Goal: Complete application form

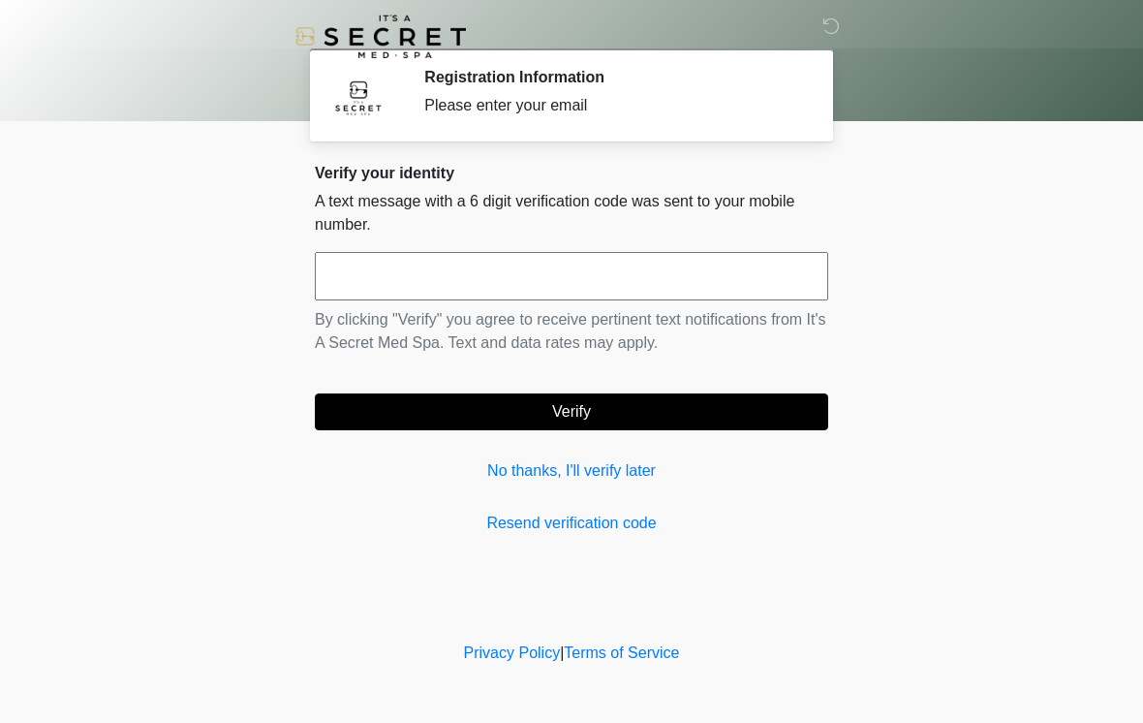
click at [535, 265] on input "text" at bounding box center [571, 276] width 513 height 48
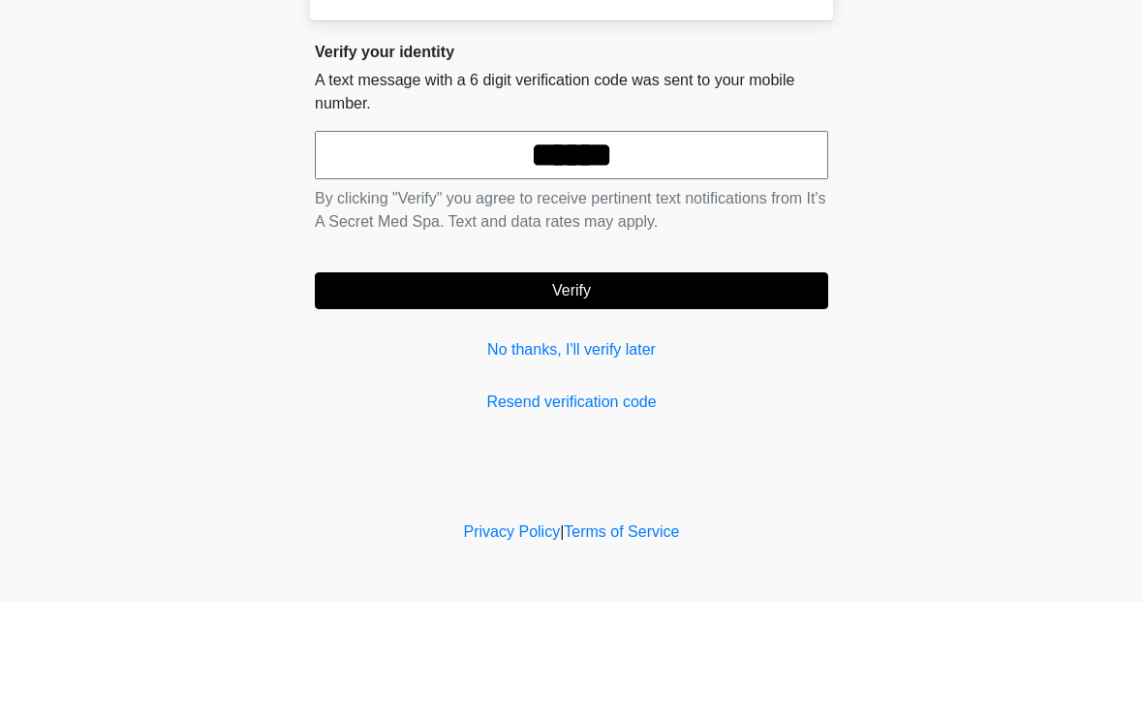
type input "******"
click at [662, 393] on button "Verify" at bounding box center [571, 411] width 513 height 37
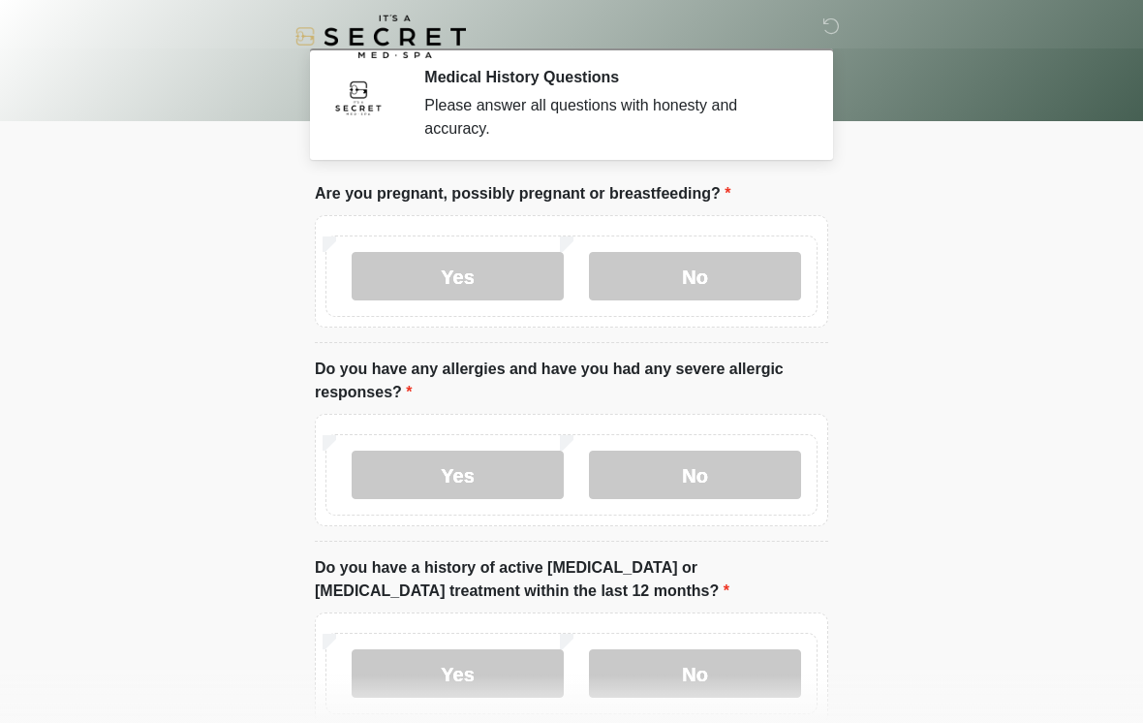
click at [772, 263] on label "No" at bounding box center [695, 276] width 212 height 48
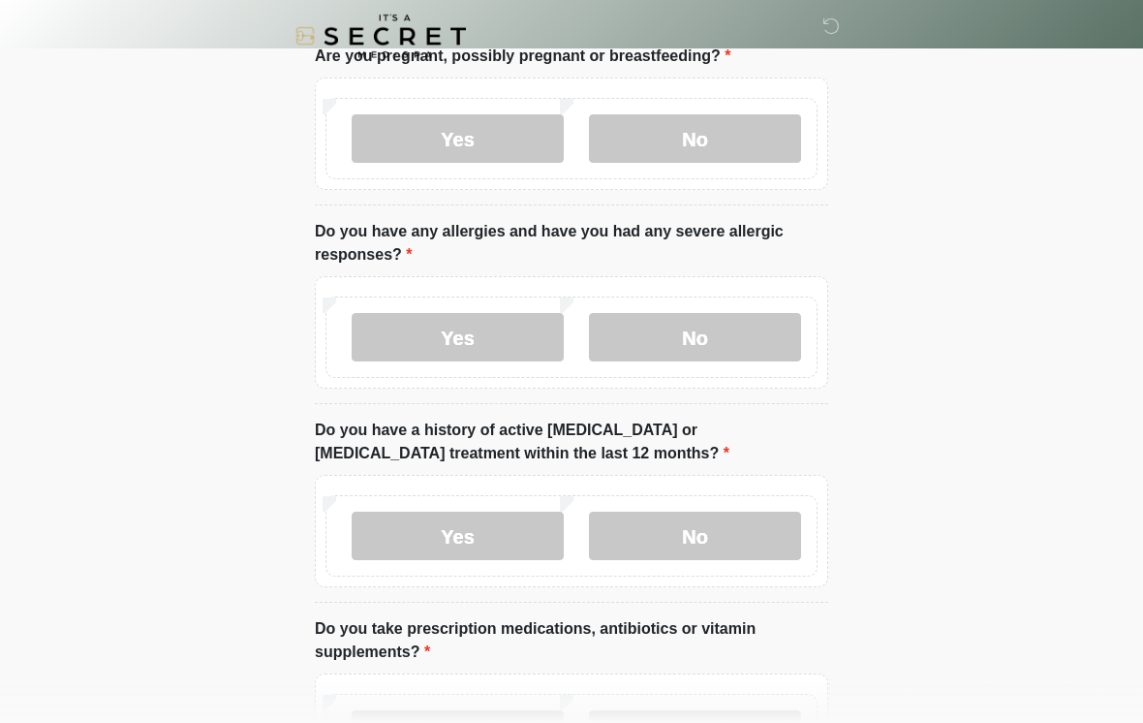
scroll to position [132, 0]
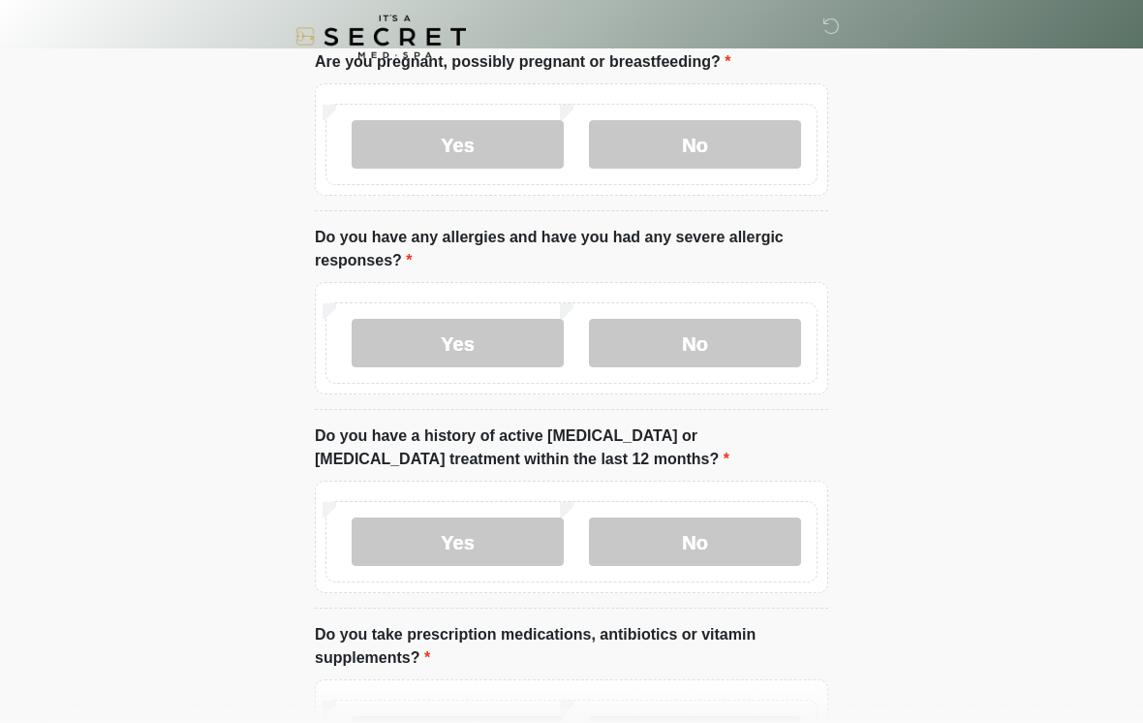
click at [744, 349] on label "No" at bounding box center [695, 343] width 212 height 48
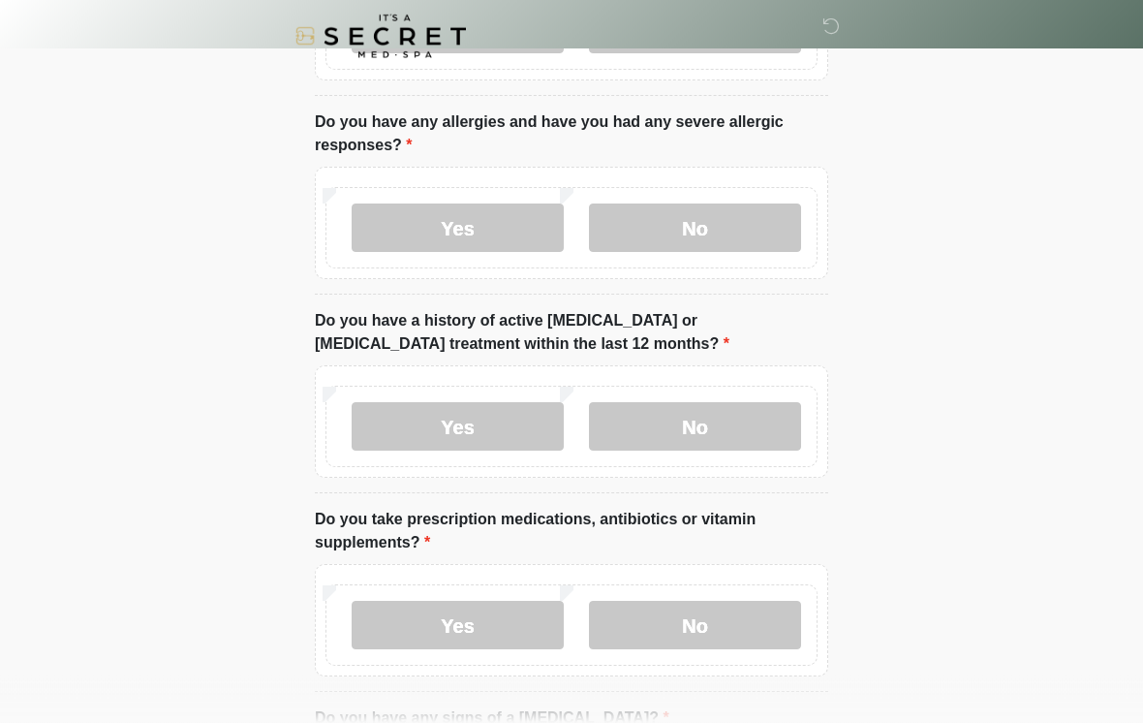
click at [739, 439] on label "No" at bounding box center [695, 427] width 212 height 48
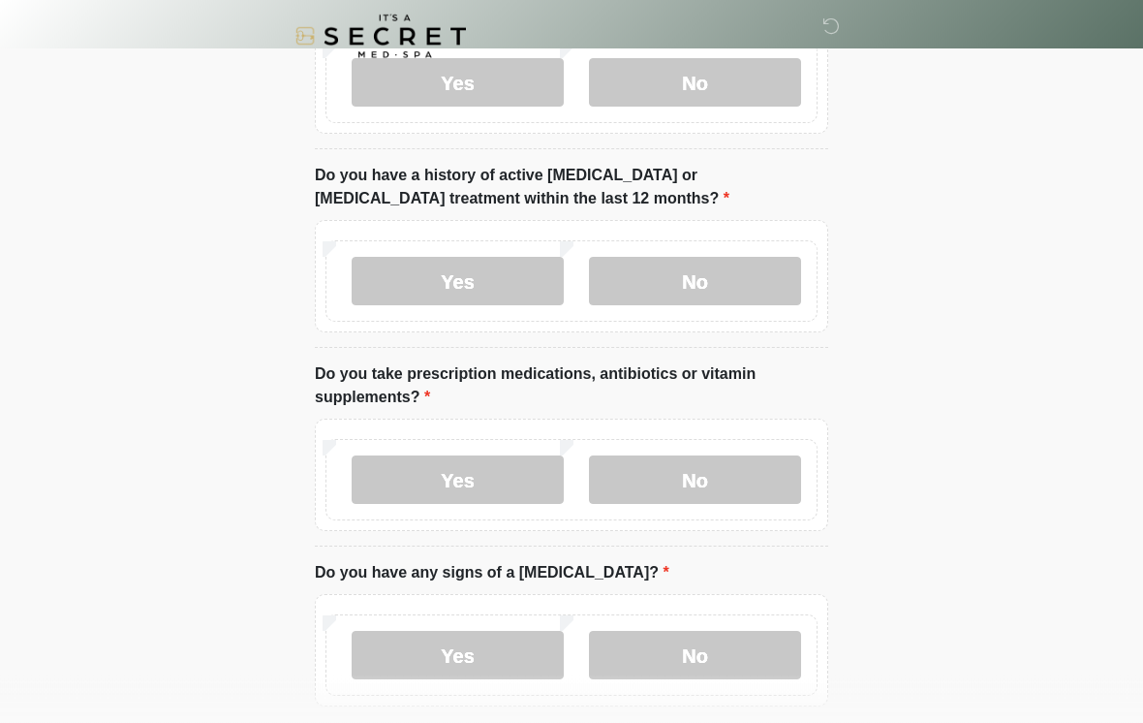
scroll to position [391, 0]
click at [506, 491] on label "Yes" at bounding box center [458, 480] width 212 height 48
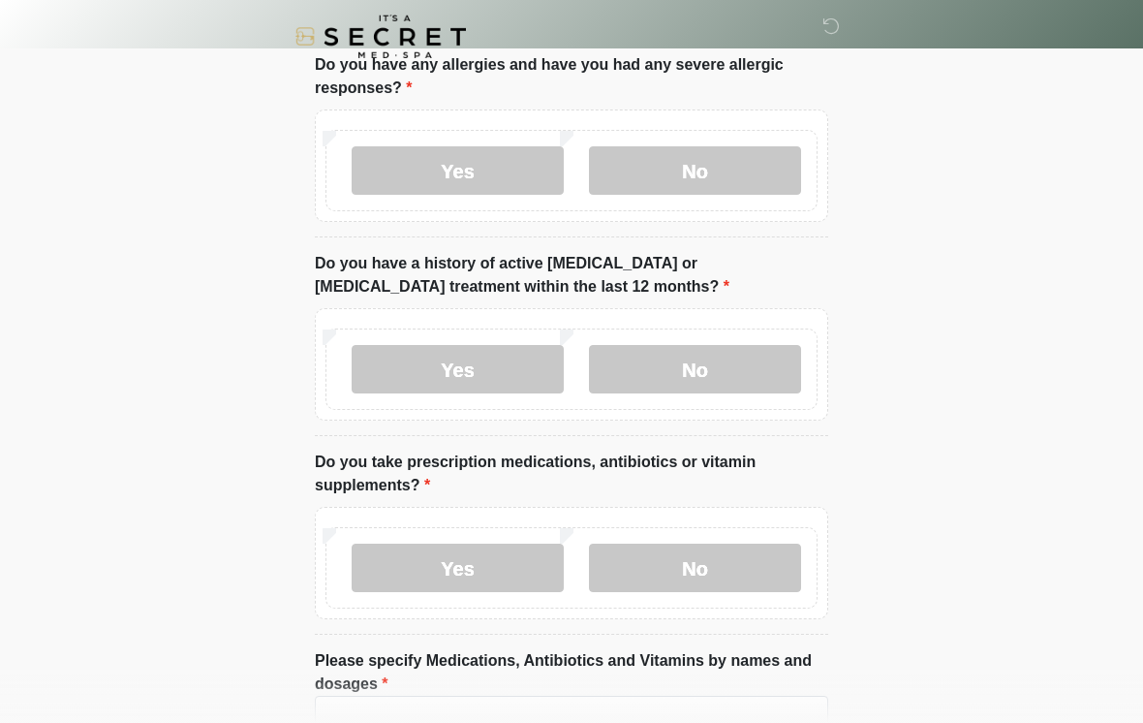
scroll to position [303, 0]
click at [508, 159] on label "Yes" at bounding box center [458, 171] width 212 height 48
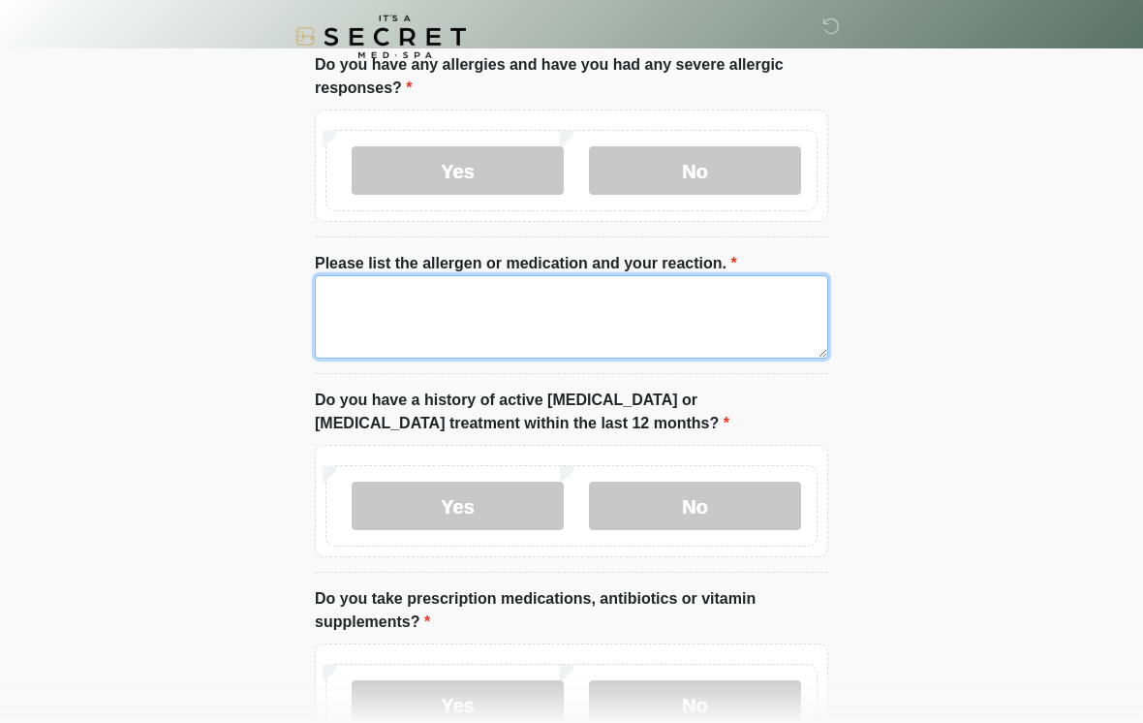
click at [508, 313] on textarea "Please list the allergen or medication and your reaction." at bounding box center [571, 316] width 513 height 83
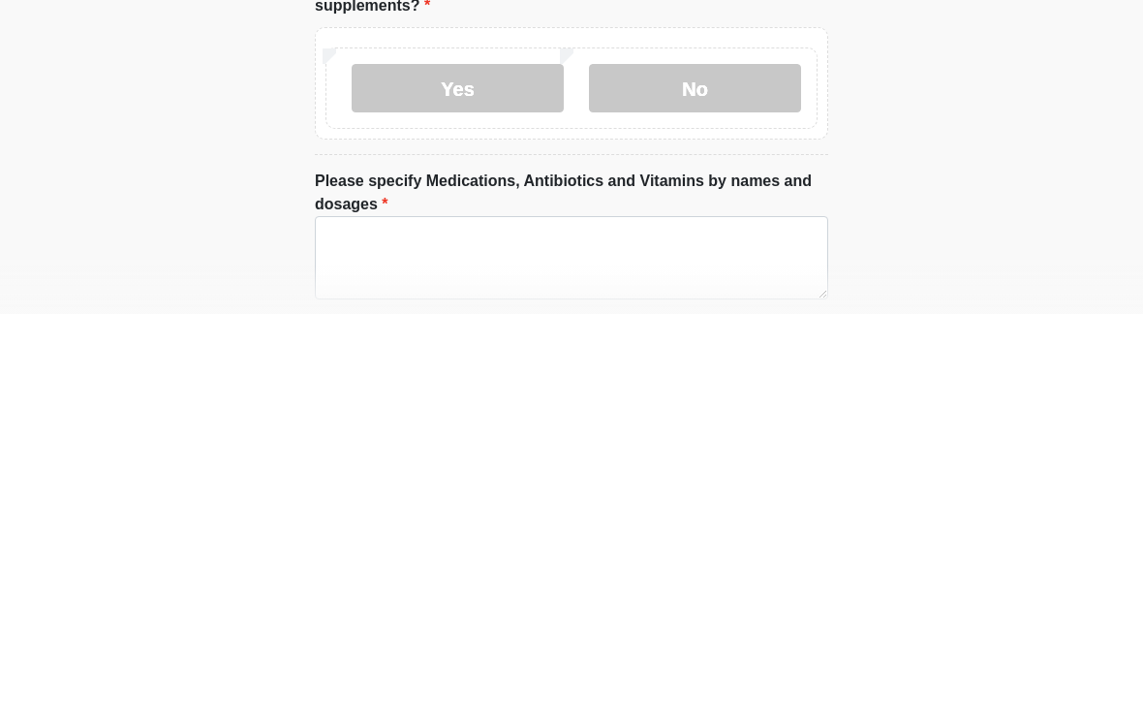
scroll to position [514, 0]
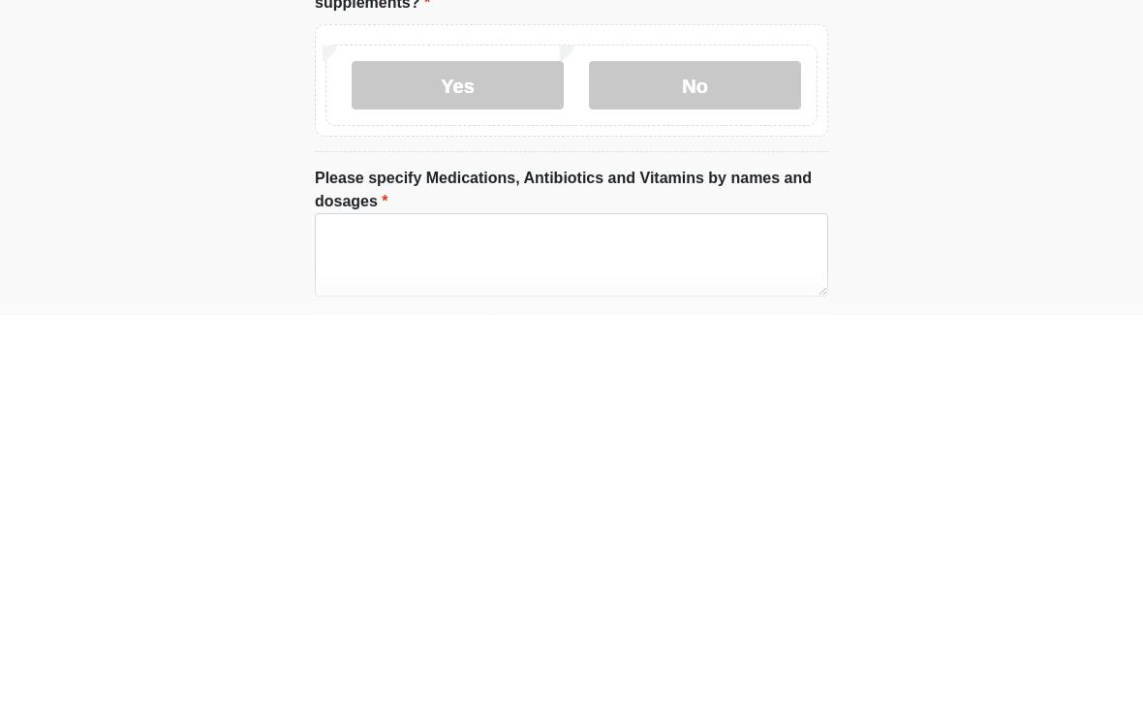
type textarea "**********"
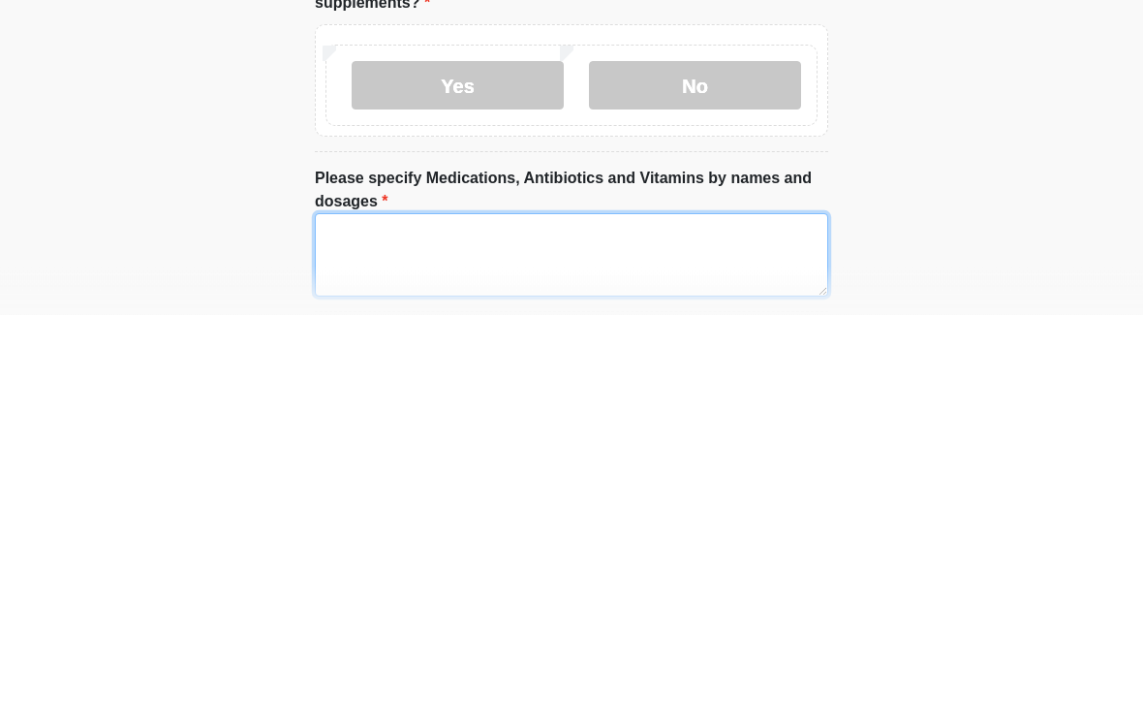
click at [630, 622] on textarea "Please specify Medications, Antibiotics and Vitamins by names and dosages" at bounding box center [571, 663] width 513 height 83
type textarea "**********"
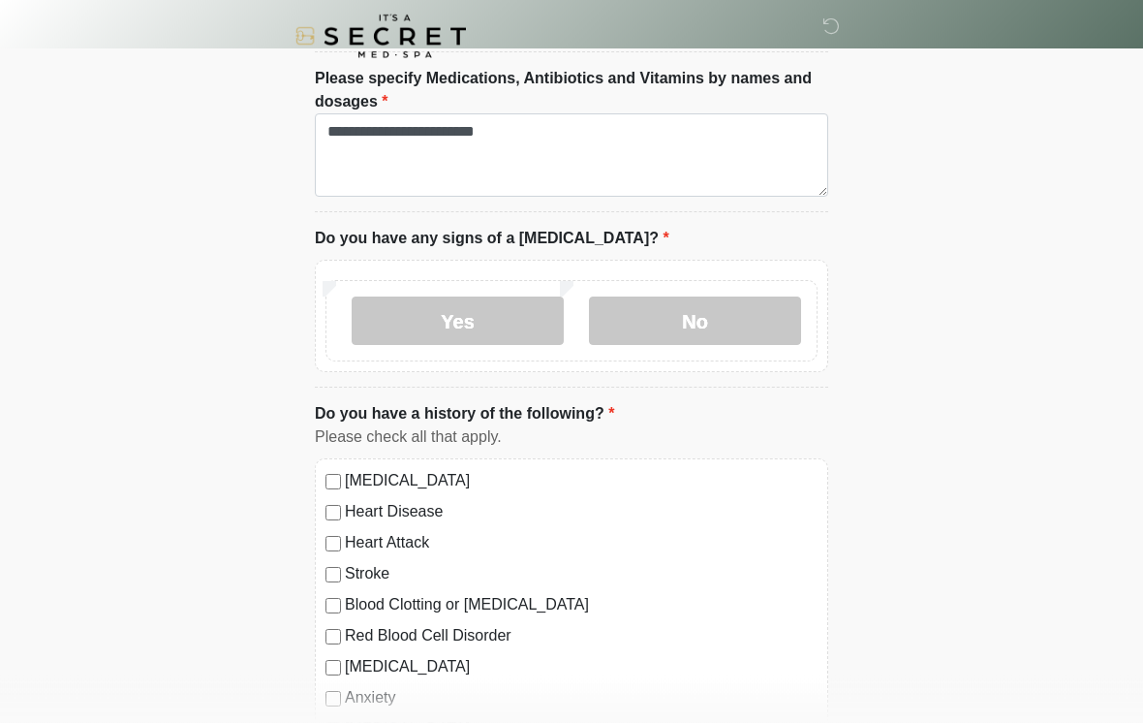
scroll to position [1023, 0]
click at [702, 325] on label "No" at bounding box center [695, 320] width 212 height 48
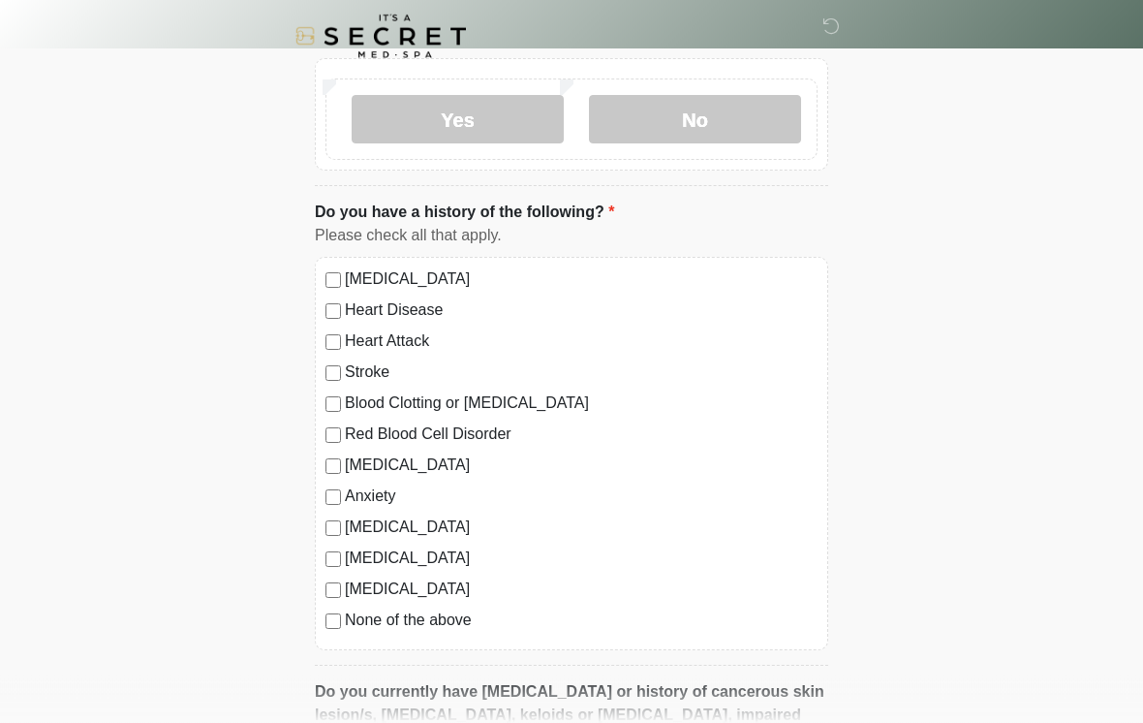
scroll to position [1244, 0]
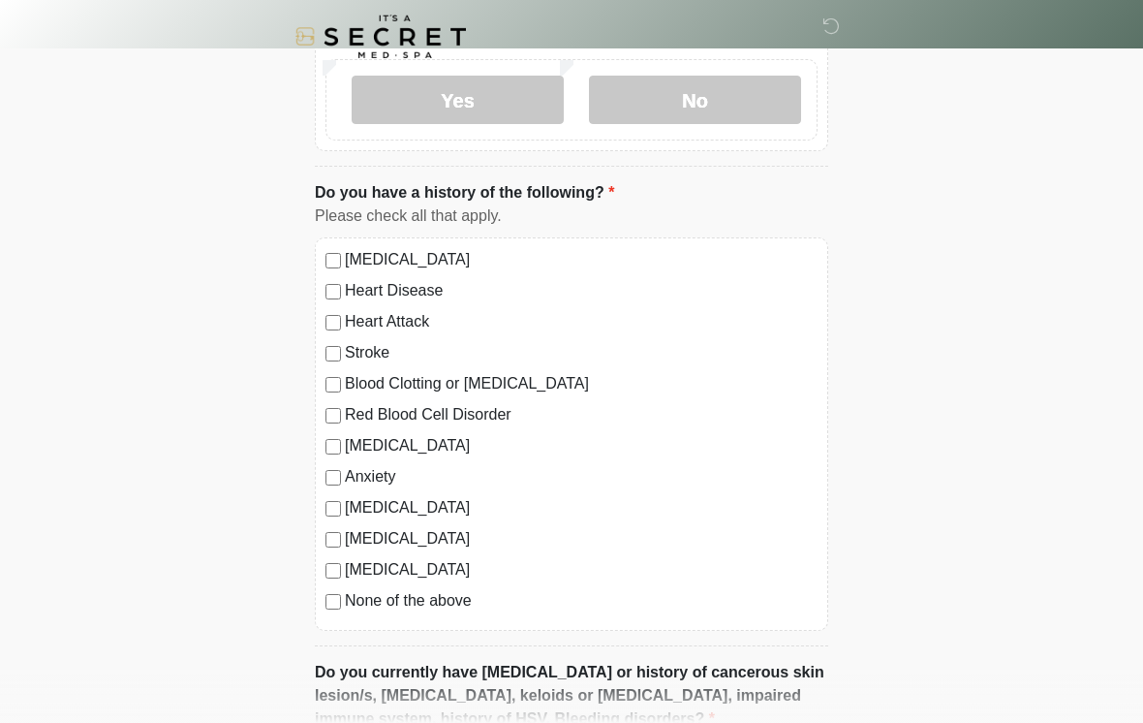
click at [450, 601] on label "None of the above" at bounding box center [581, 600] width 473 height 23
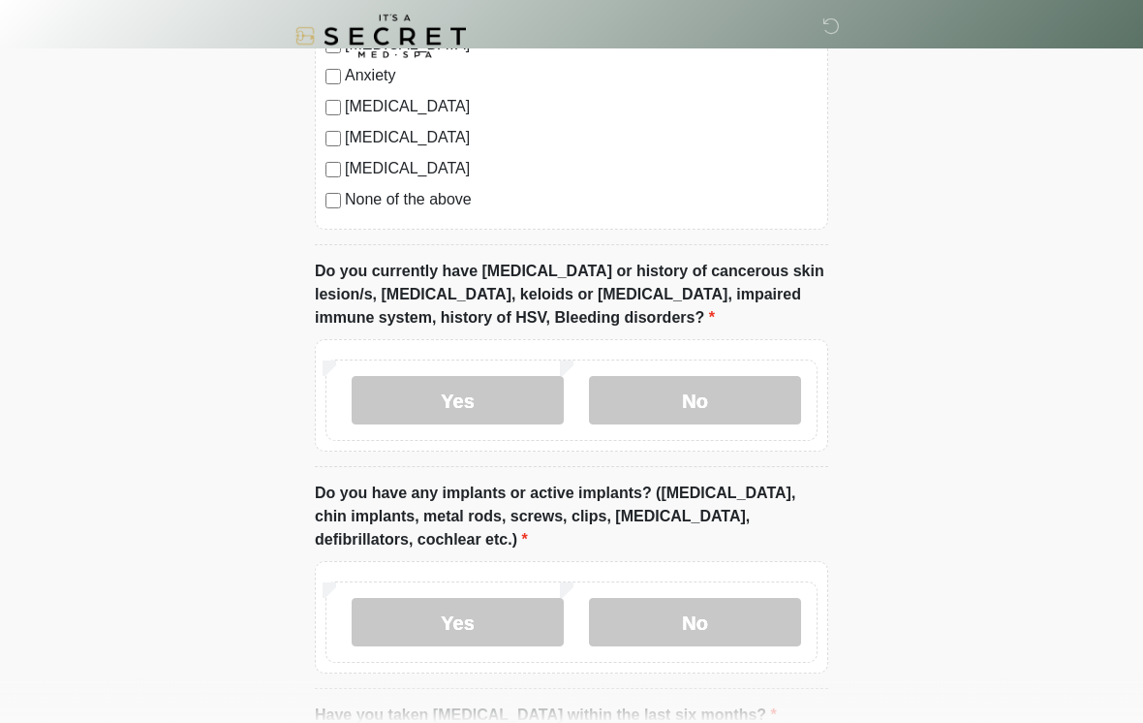
scroll to position [1645, 0]
click at [753, 395] on label "No" at bounding box center [695, 400] width 212 height 48
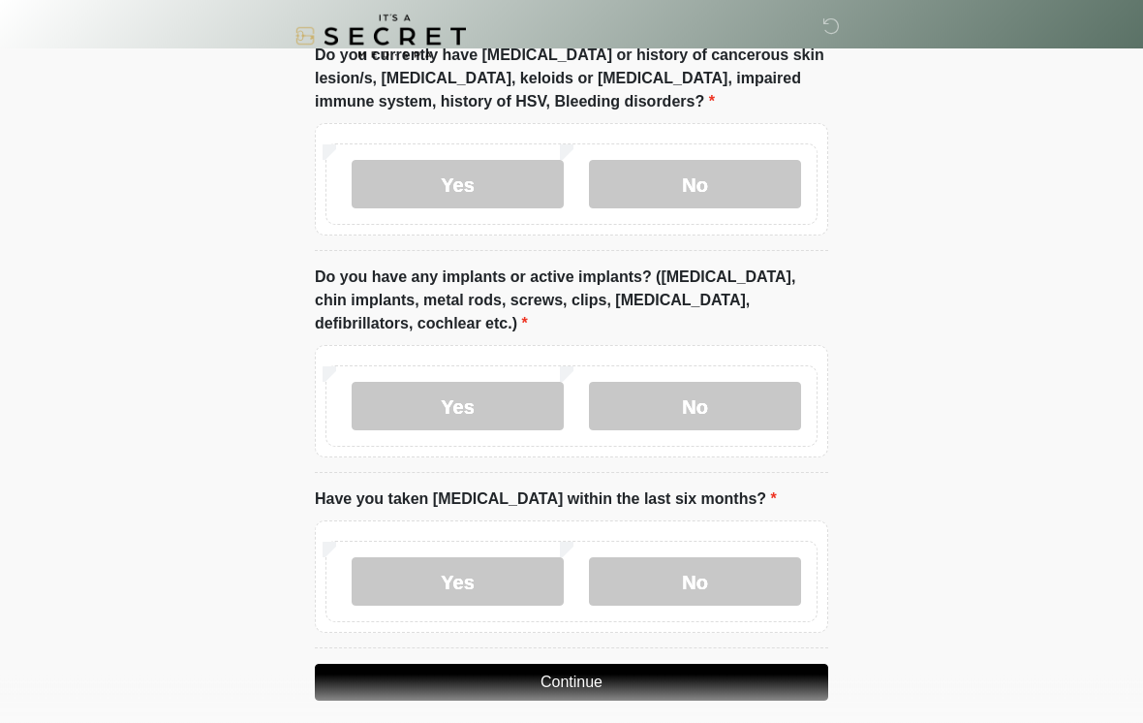
scroll to position [1862, 0]
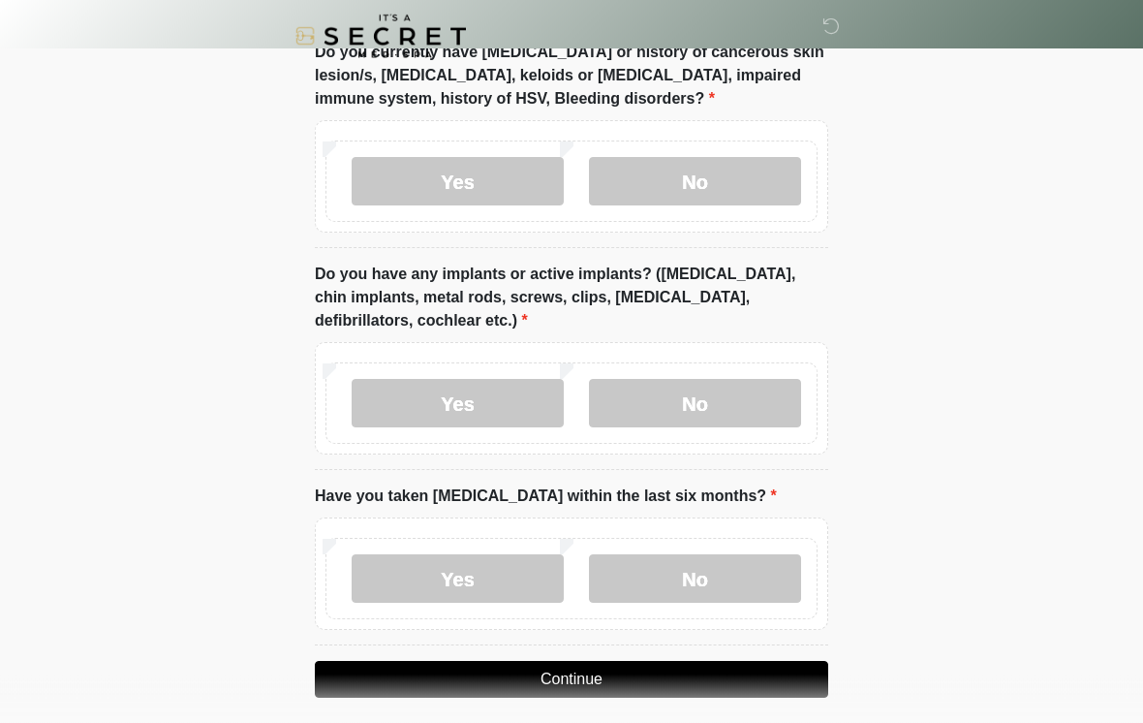
click at [721, 390] on label "No" at bounding box center [695, 404] width 212 height 48
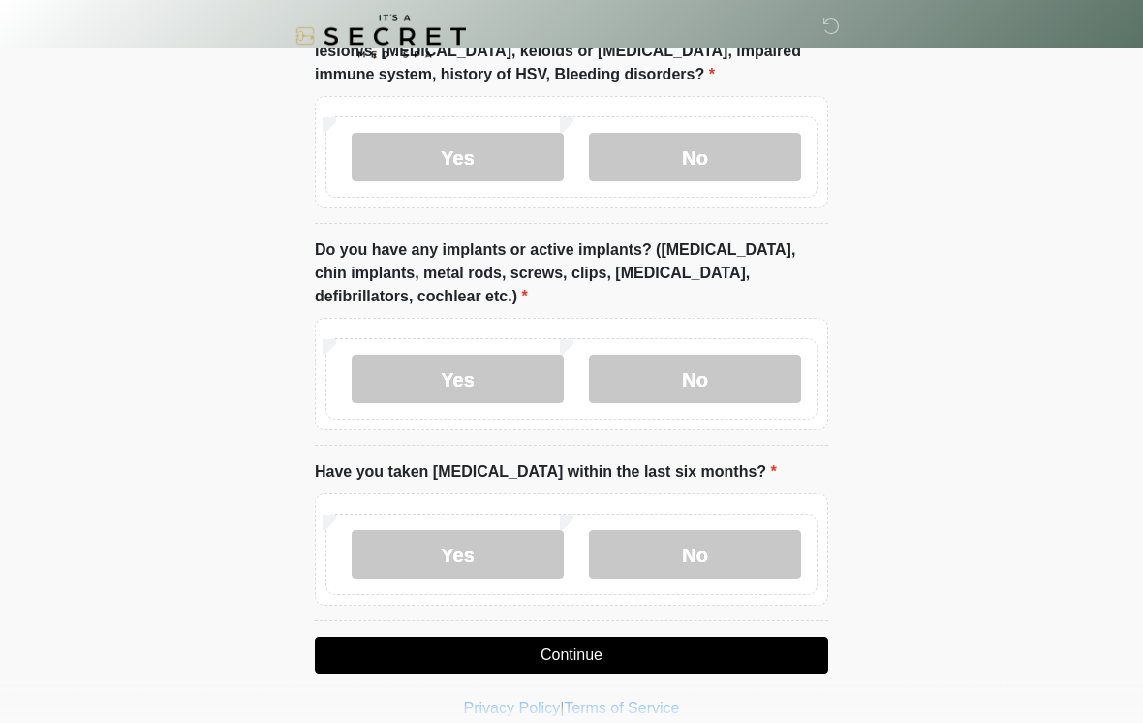
scroll to position [1908, 0]
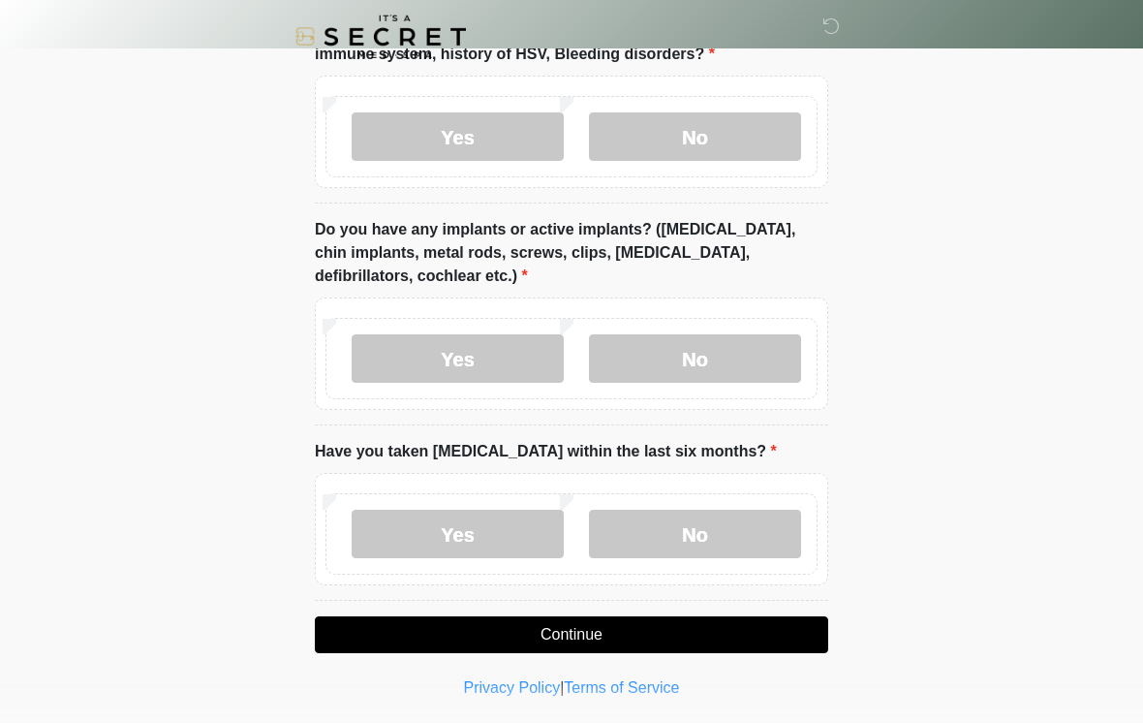
click at [738, 527] on label "No" at bounding box center [695, 533] width 212 height 48
click at [771, 639] on button "Continue" at bounding box center [571, 634] width 513 height 37
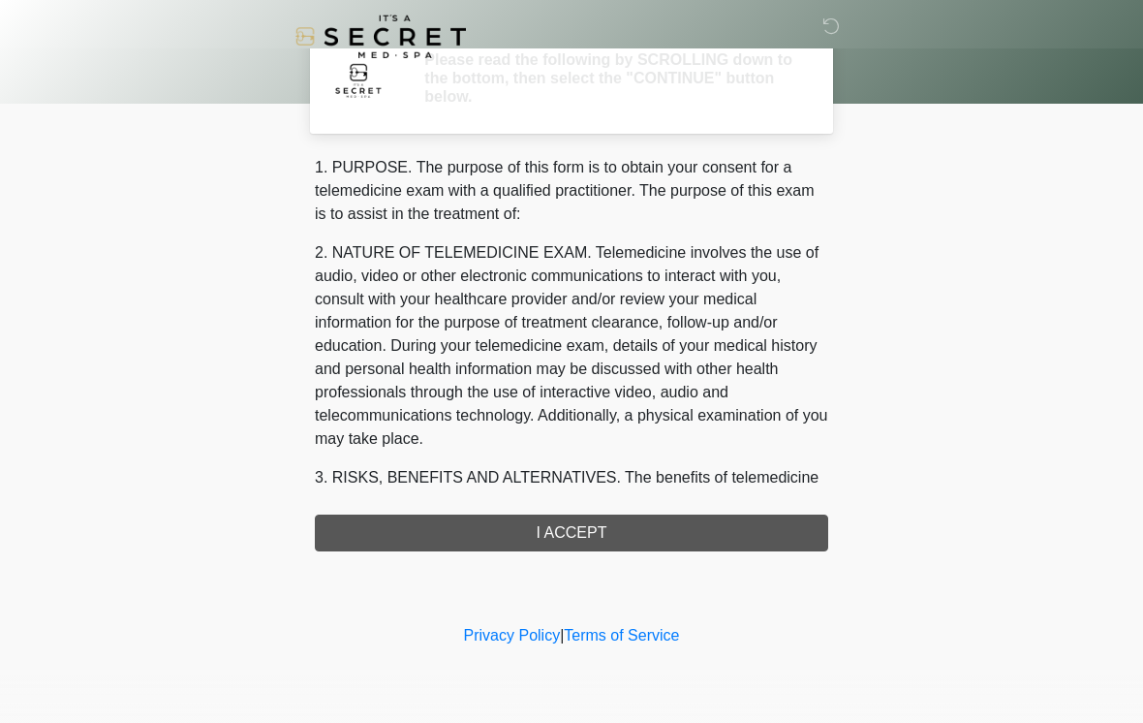
scroll to position [0, 0]
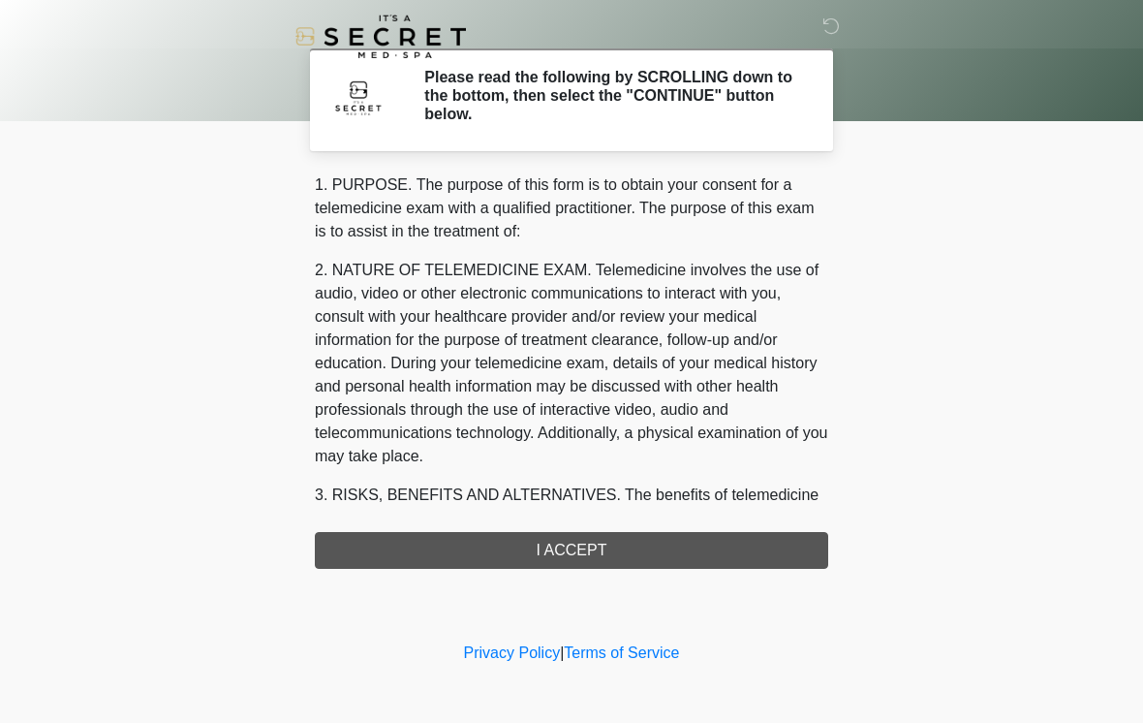
click at [703, 556] on div "1. PURPOSE. The purpose of this form is to obtain your consent for a telemedici…" at bounding box center [571, 370] width 513 height 395
click at [734, 531] on div "1. PURPOSE. The purpose of this form is to obtain your consent for a telemedici…" at bounding box center [571, 370] width 513 height 395
click at [741, 551] on div "1. PURPOSE. The purpose of this form is to obtain your consent for a telemedici…" at bounding box center [571, 370] width 513 height 395
click at [730, 551] on div "1. PURPOSE. The purpose of this form is to obtain your consent for a telemedici…" at bounding box center [571, 370] width 513 height 395
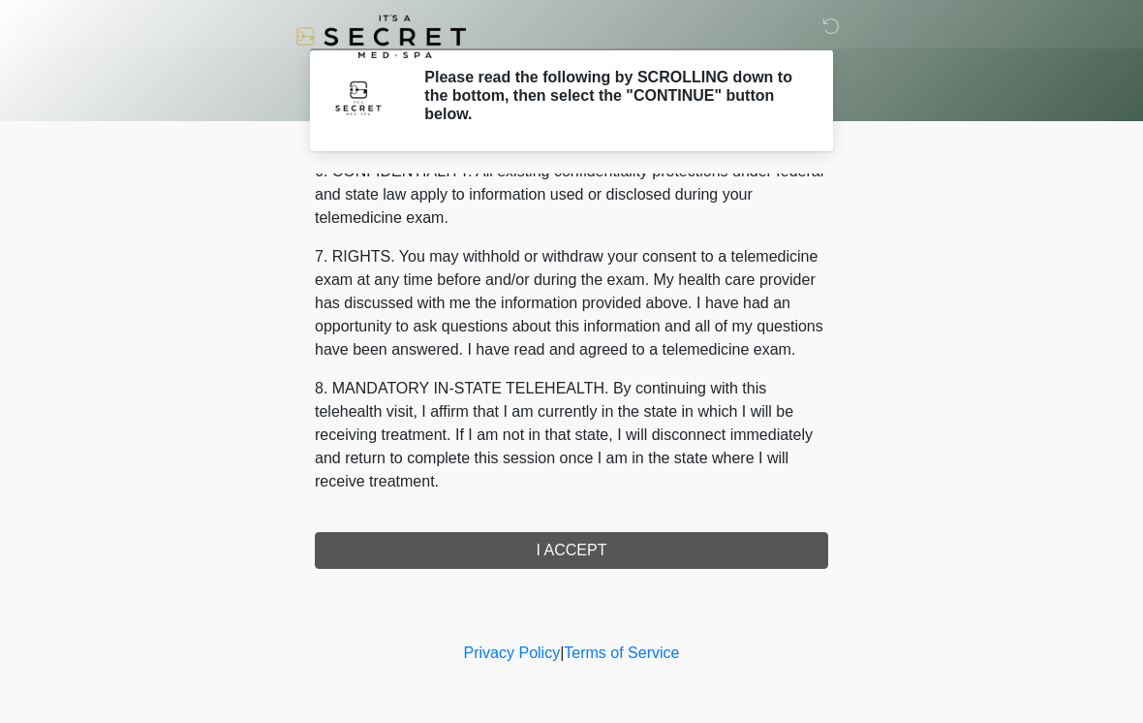
click at [657, 565] on button "I ACCEPT" at bounding box center [571, 550] width 513 height 37
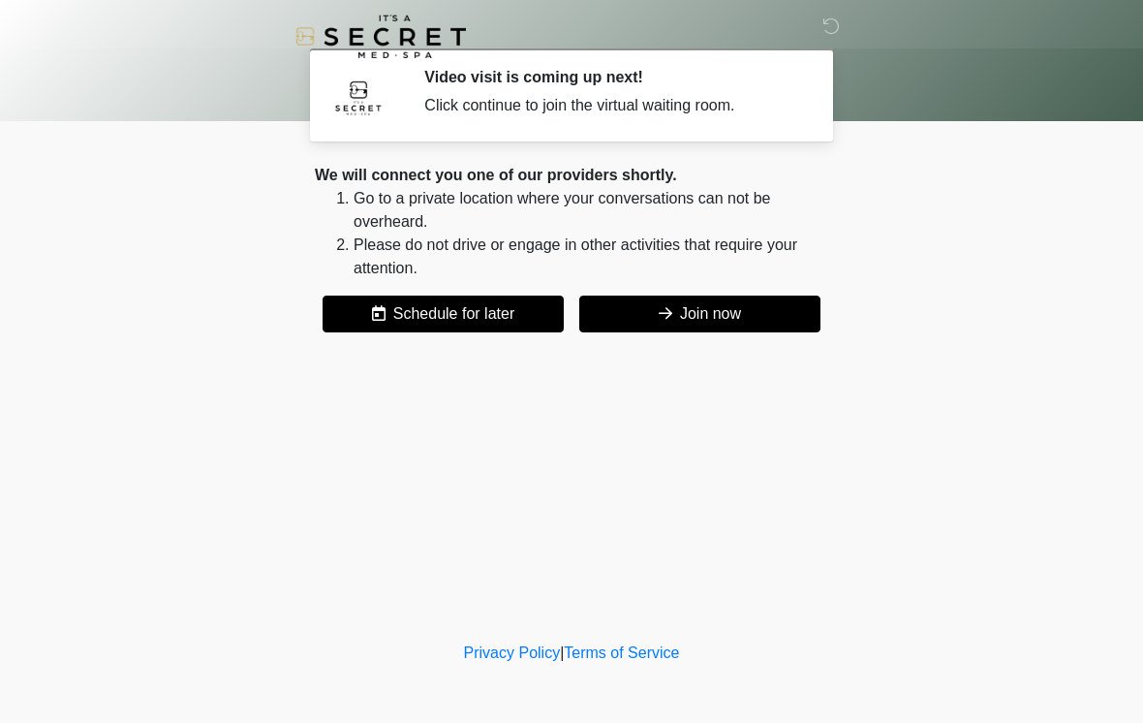
click at [744, 320] on button "Join now" at bounding box center [699, 313] width 241 height 37
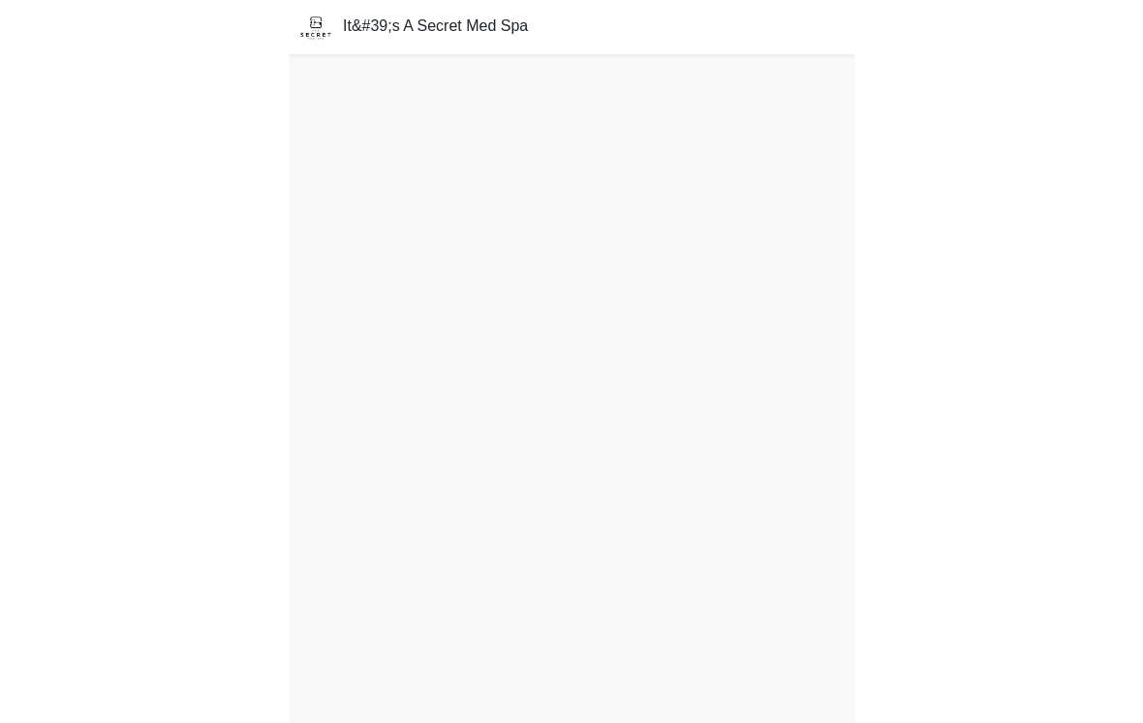
scroll to position [6, 0]
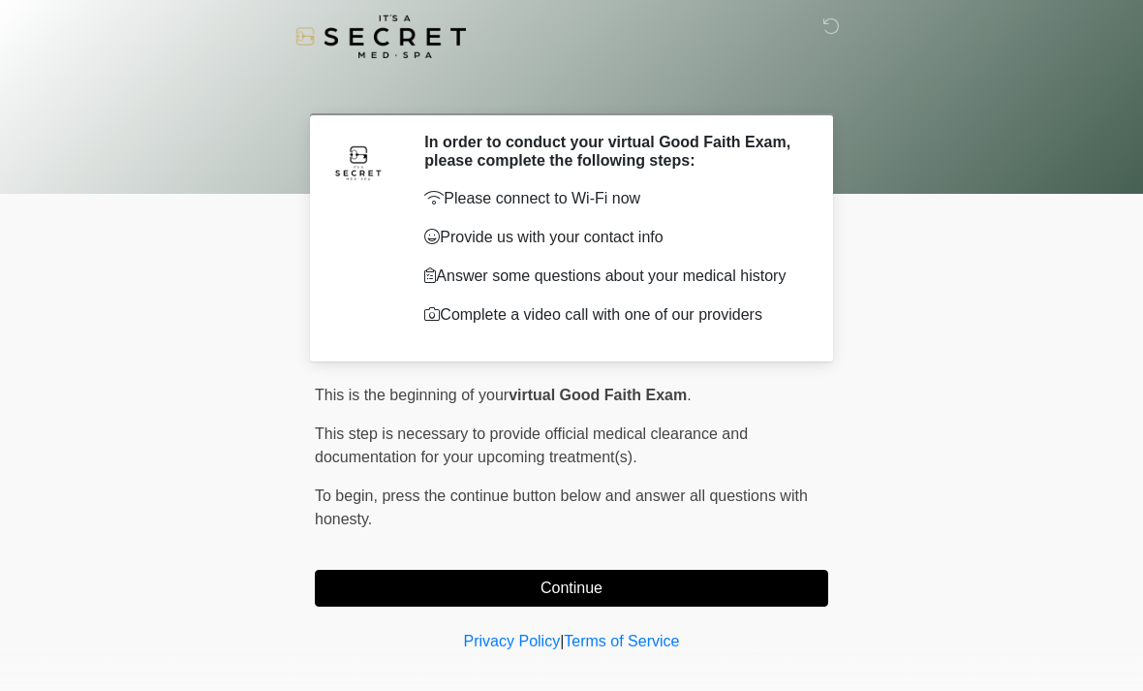
click at [644, 601] on button "Continue" at bounding box center [571, 587] width 513 height 37
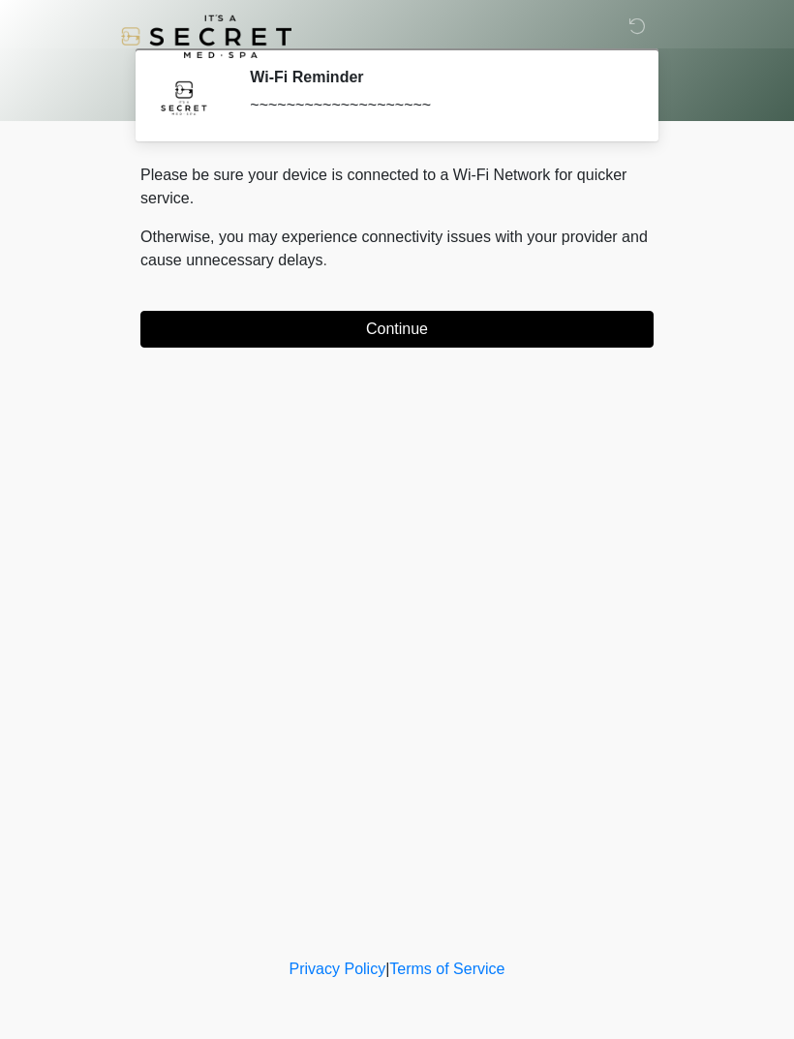
click at [565, 323] on button "Continue" at bounding box center [396, 329] width 513 height 37
